Goal: Entertainment & Leisure: Consume media (video, audio)

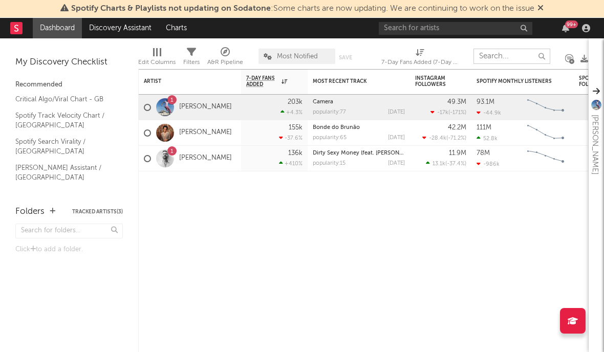
click at [503, 62] on input "text" at bounding box center [511, 56] width 77 height 15
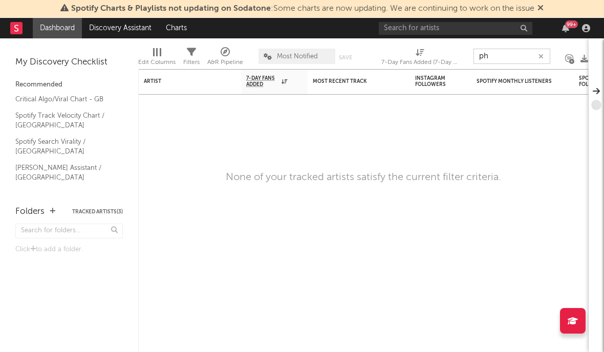
type input "p"
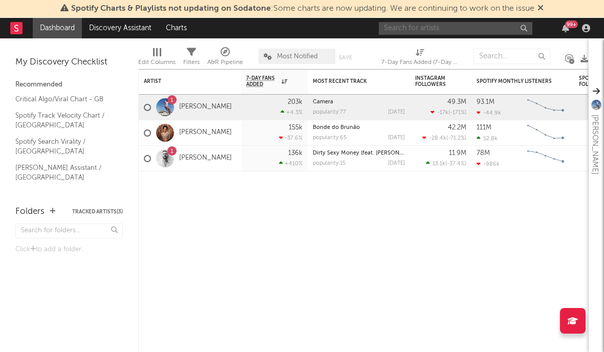
click at [431, 29] on input "text" at bounding box center [454, 28] width 153 height 13
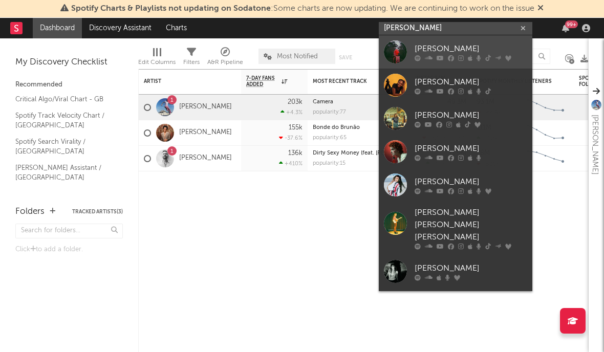
type input "[PERSON_NAME]"
click at [437, 40] on link "[PERSON_NAME]" at bounding box center [454, 51] width 153 height 33
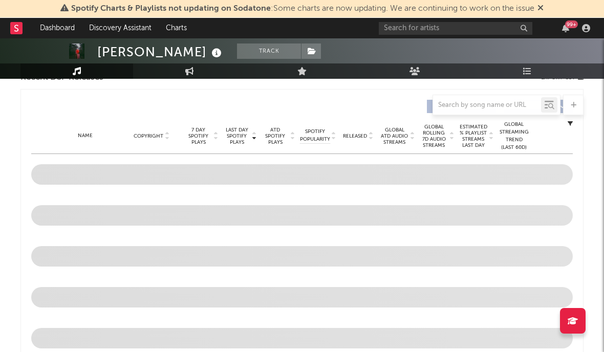
scroll to position [380, 0]
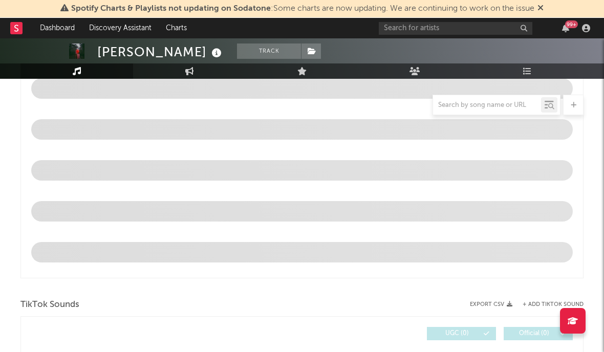
select select "6m"
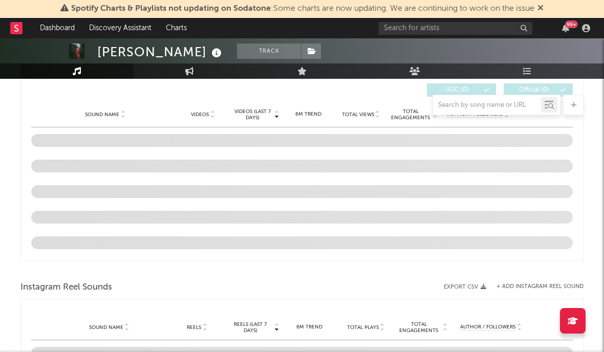
scroll to position [736, 0]
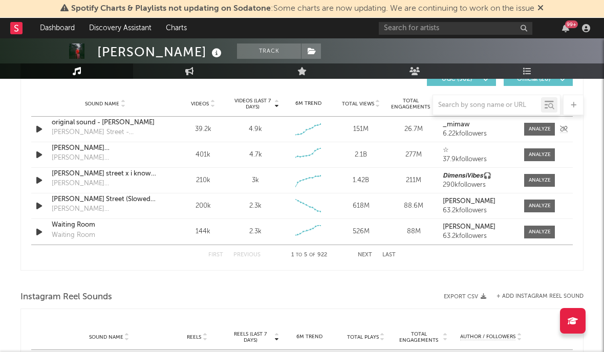
click at [39, 127] on icon "button" at bounding box center [39, 129] width 11 height 13
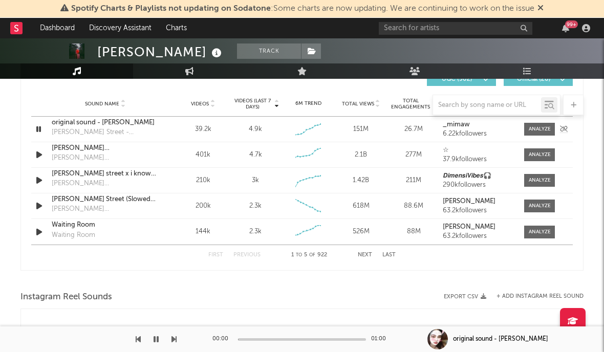
click at [39, 127] on icon "button" at bounding box center [39, 129] width 10 height 13
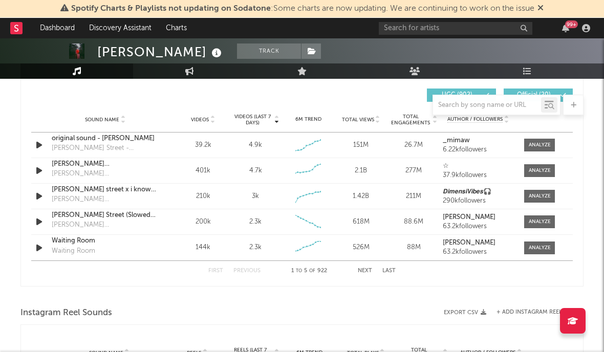
scroll to position [715, 0]
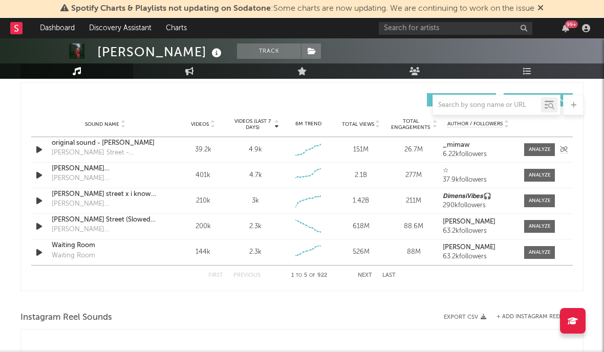
click at [133, 142] on div "original sound - [PERSON_NAME]" at bounding box center [105, 143] width 107 height 10
click at [64, 169] on div "[PERSON_NAME][GEOGRAPHIC_DATA]" at bounding box center [105, 169] width 107 height 10
click at [83, 193] on div "[PERSON_NAME] street x i know the end" at bounding box center [105, 194] width 107 height 10
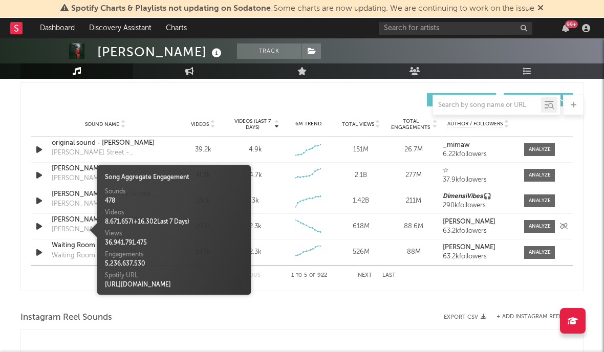
click at [80, 225] on div "[PERSON_NAME][GEOGRAPHIC_DATA]" at bounding box center [105, 230] width 107 height 10
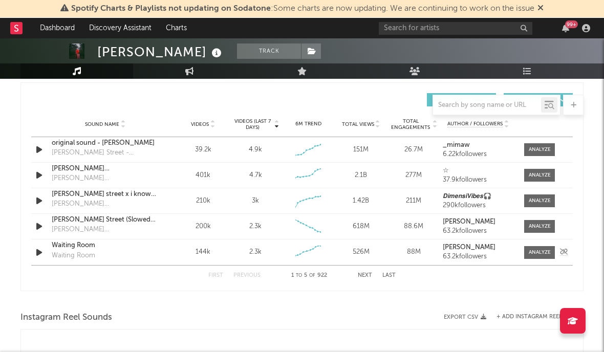
click at [71, 243] on div "Waiting Room" at bounding box center [105, 245] width 107 height 10
click at [362, 276] on button "Next" at bounding box center [365, 276] width 14 height 6
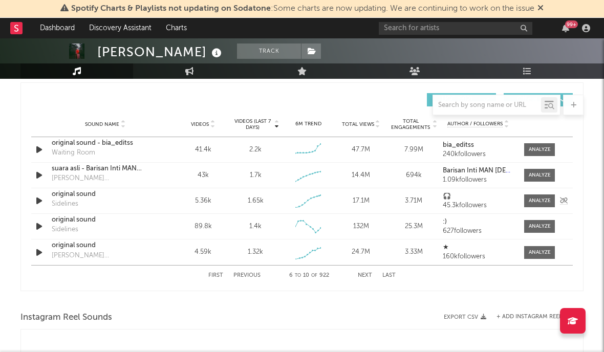
click at [84, 192] on div "original sound" at bounding box center [105, 194] width 107 height 10
